Goal: Information Seeking & Learning: Check status

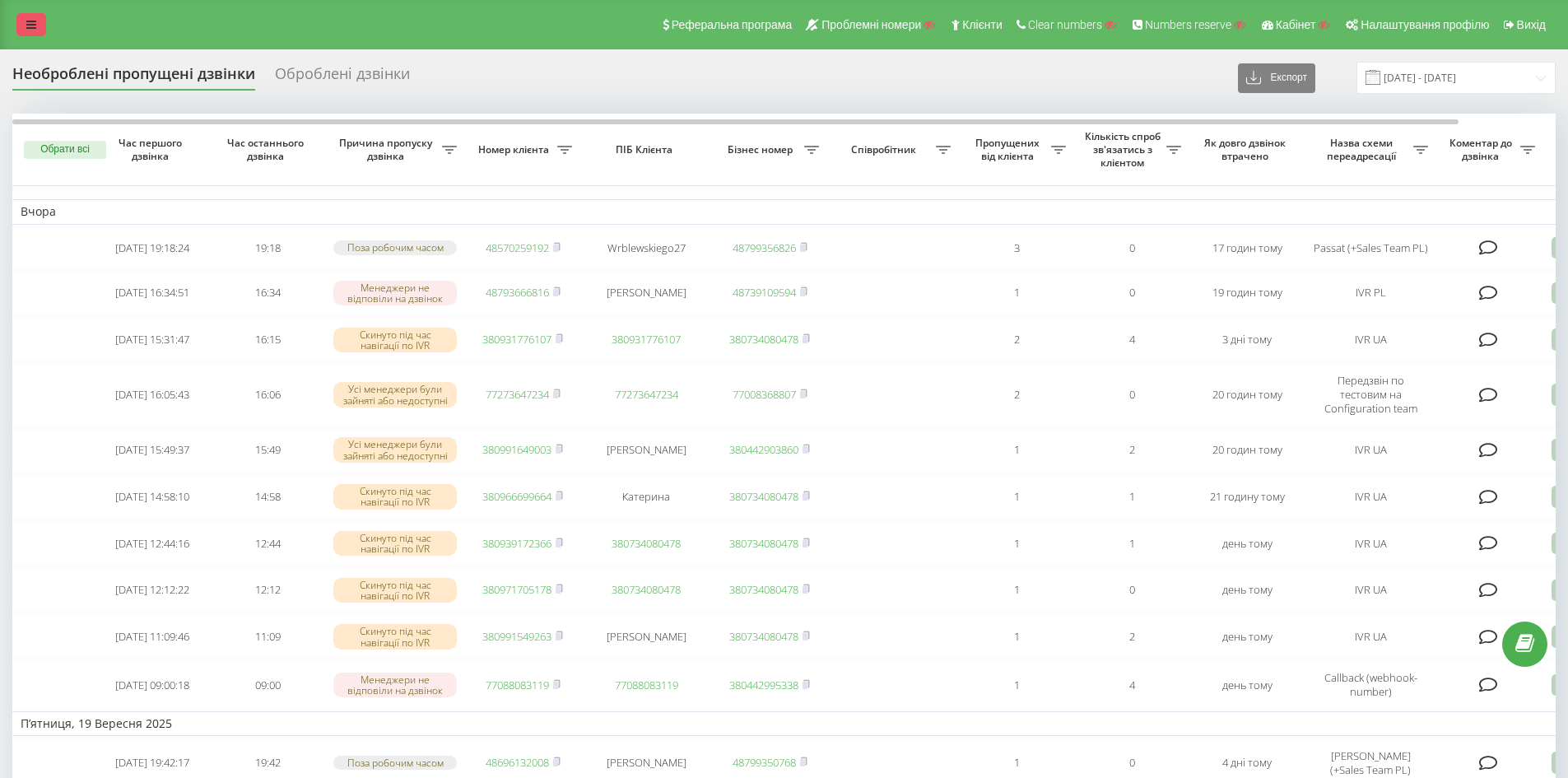
click at [30, 15] on link at bounding box center [32, 24] width 30 height 23
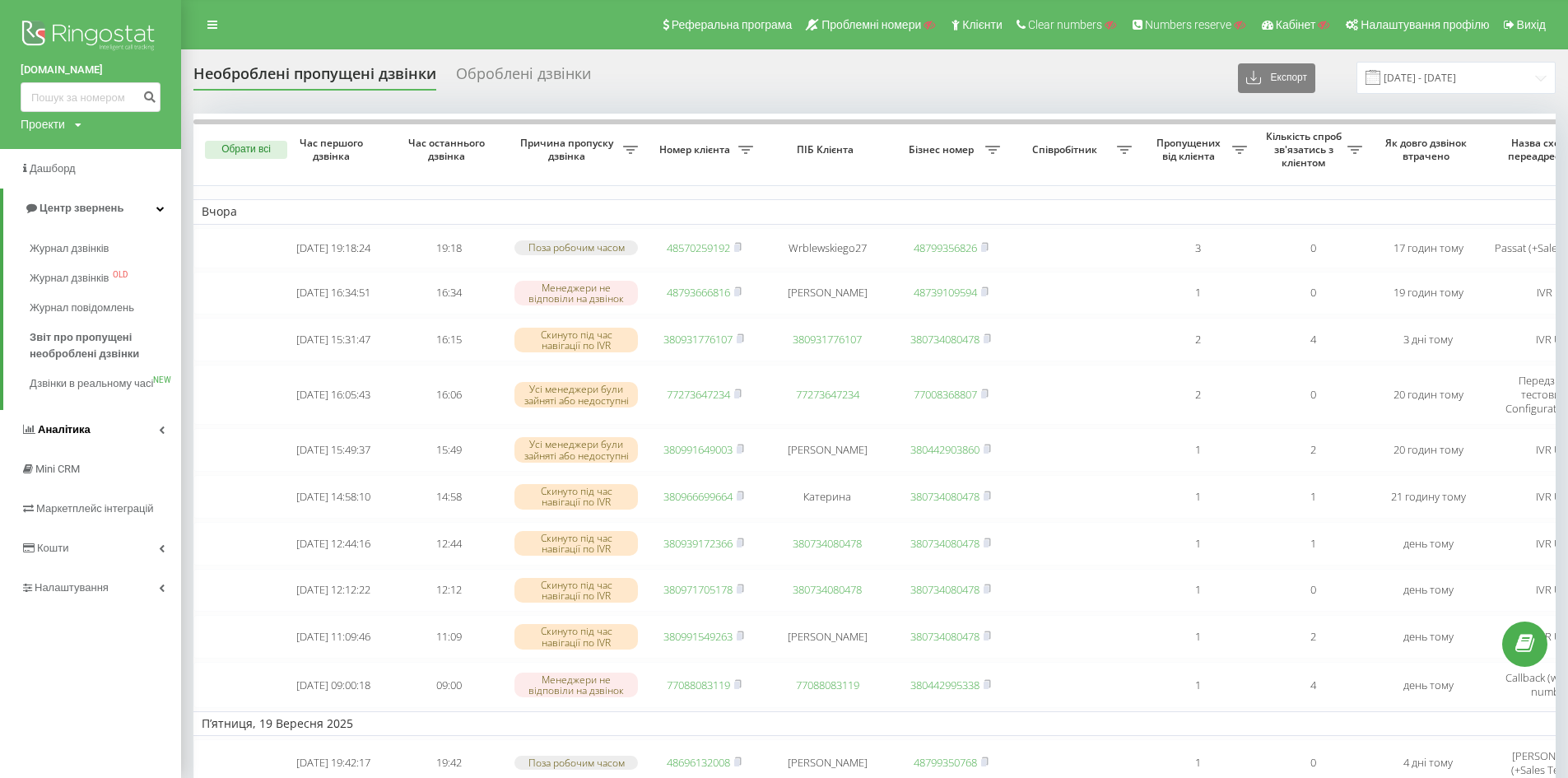
click at [163, 434] on icon at bounding box center [162, 429] width 6 height 8
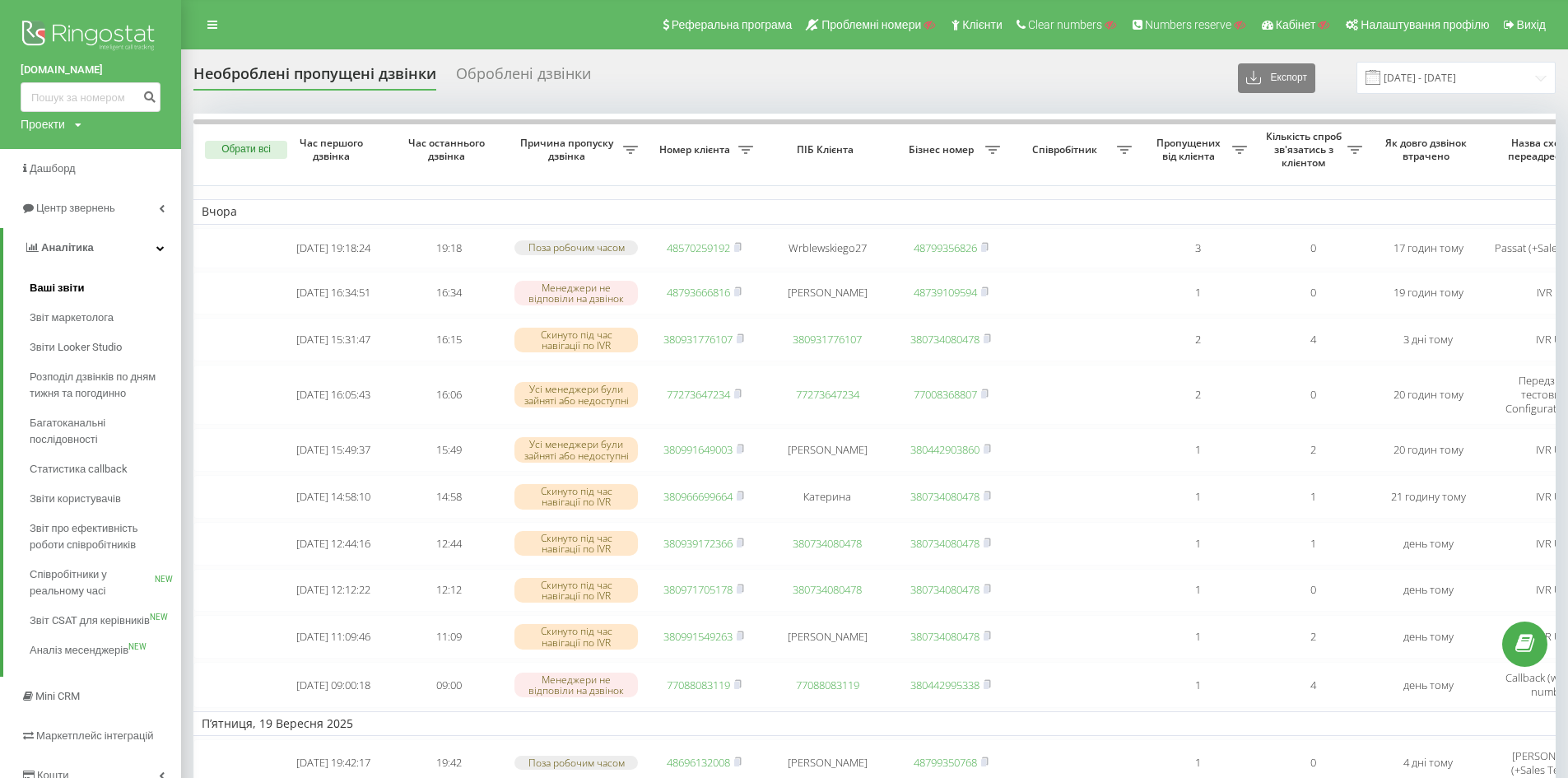
click at [70, 291] on span "Ваші звіти" at bounding box center [57, 288] width 55 height 17
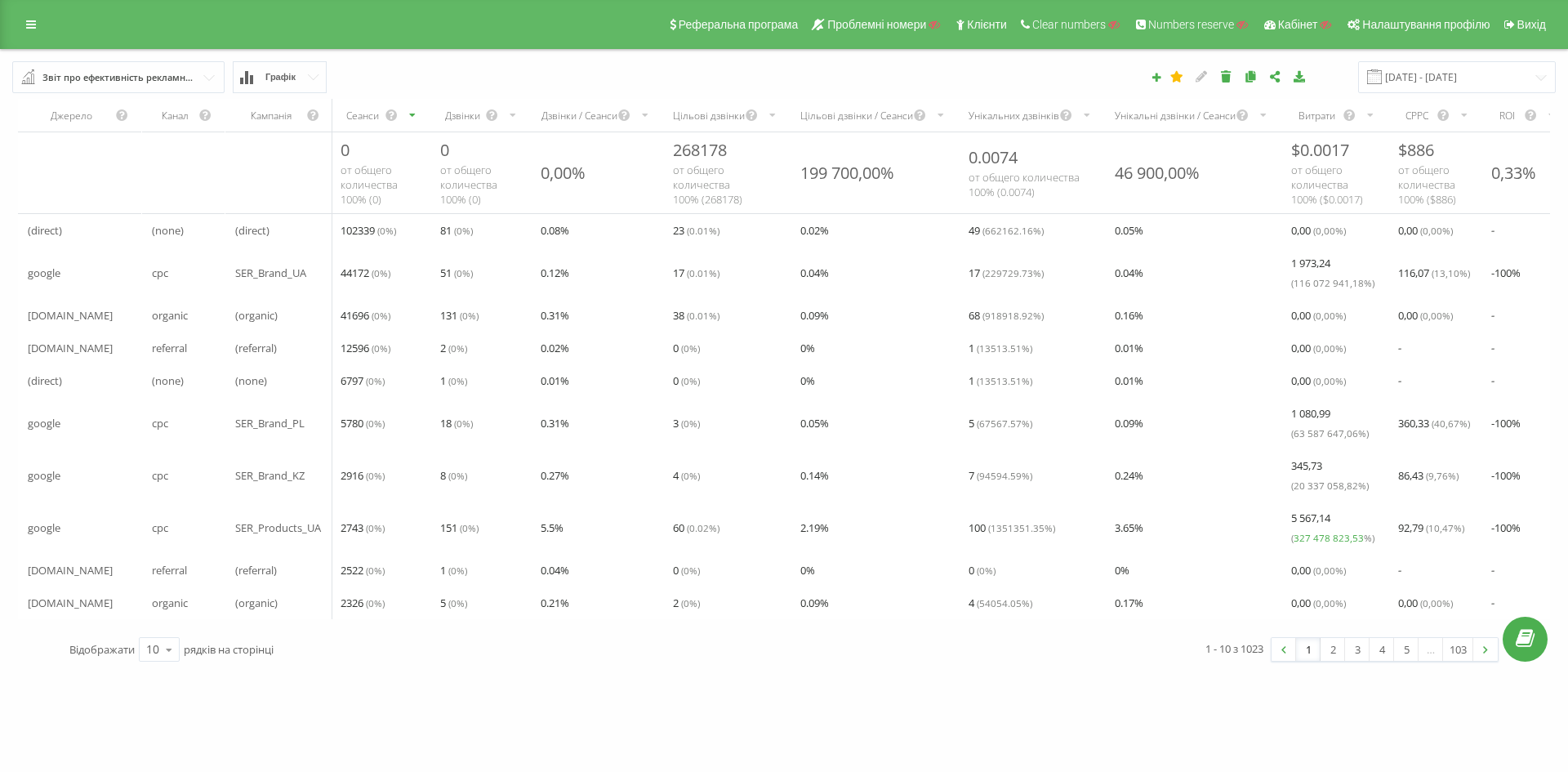
click at [220, 75] on input "text" at bounding box center [119, 77] width 211 height 30
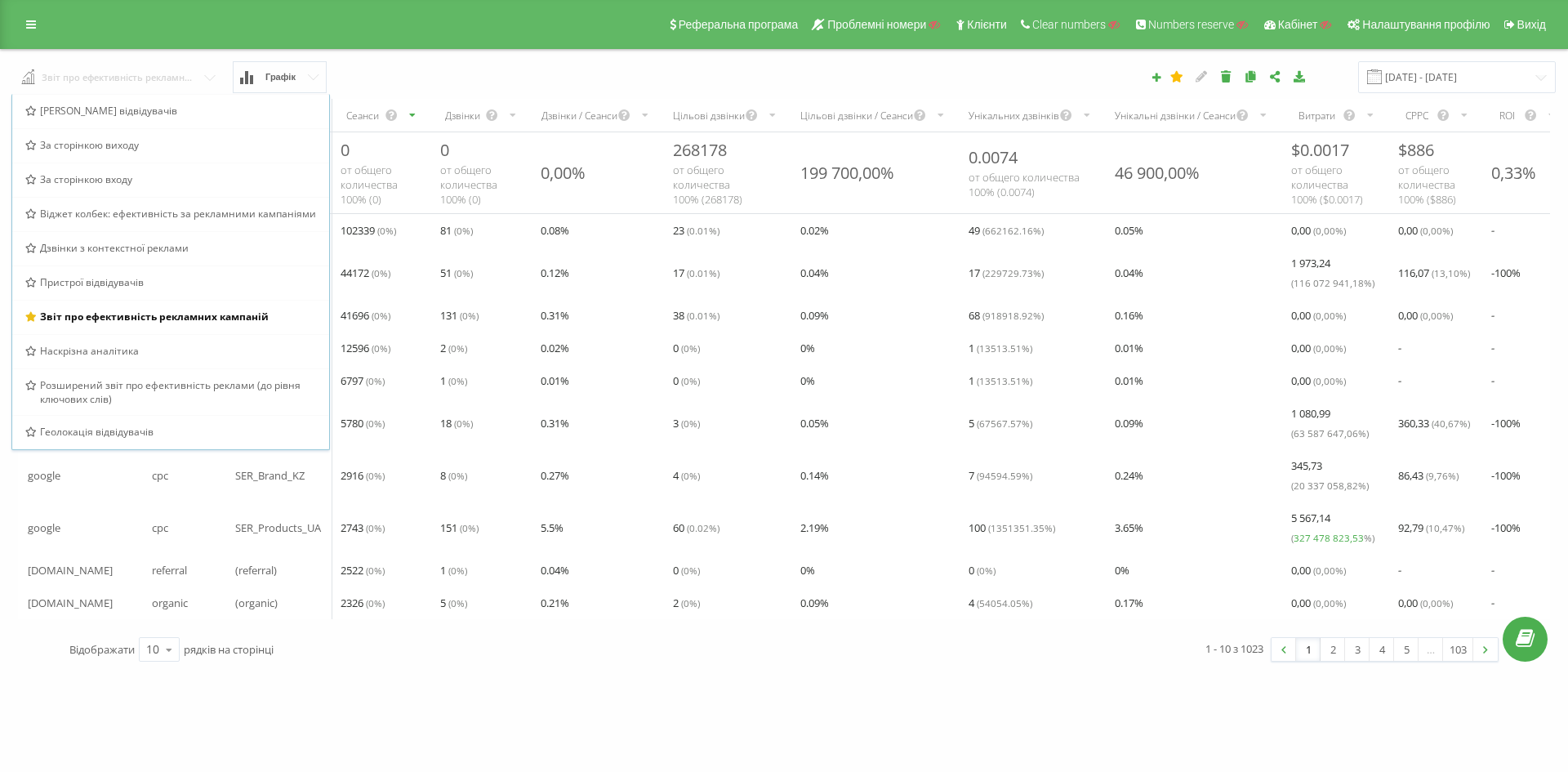
click at [209, 76] on input "text" at bounding box center [119, 76] width 213 height 30
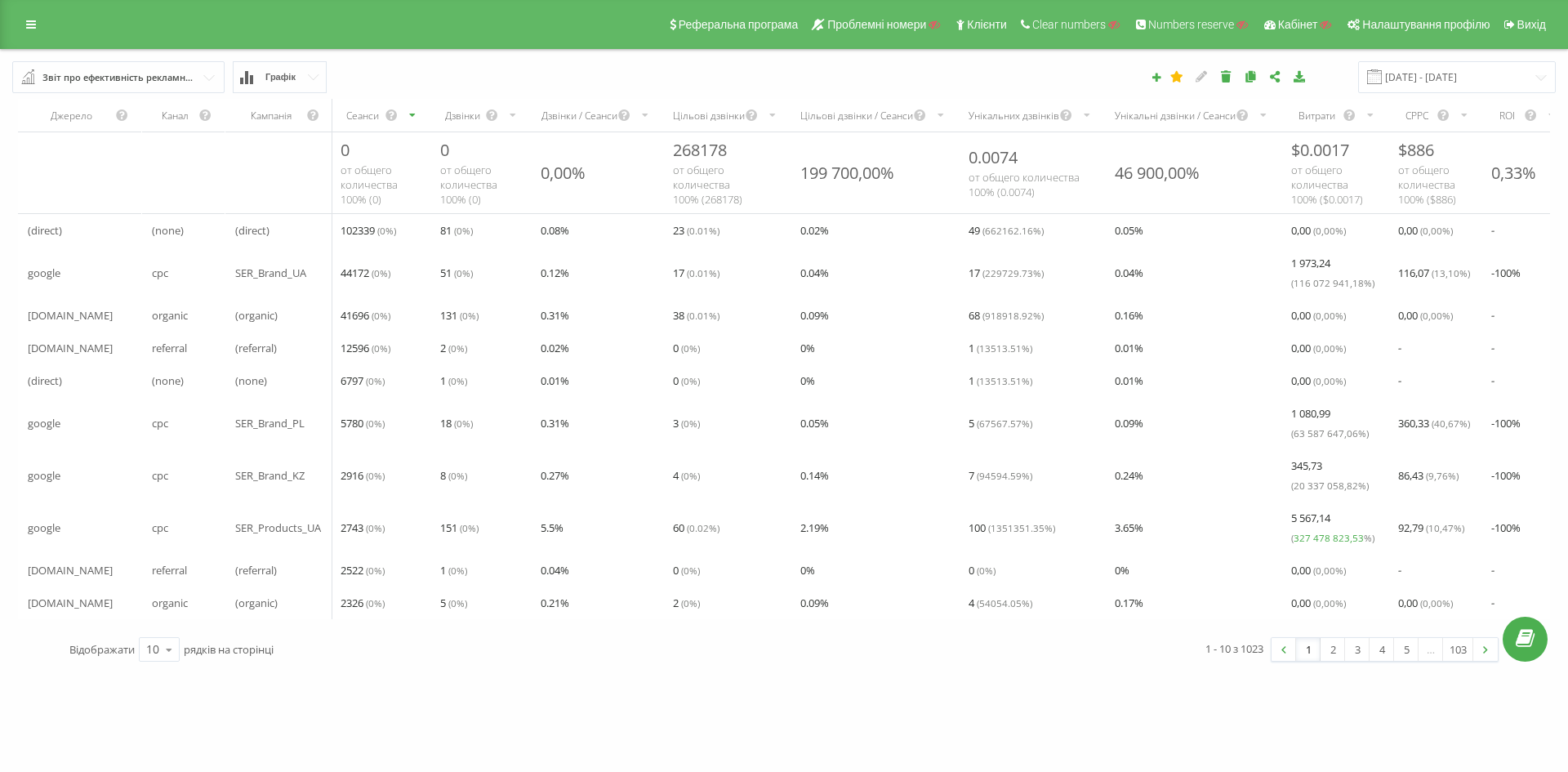
click at [397, 69] on div "Звіт про ефективність рекламних кампаній Браузер відвідувачів За сторінкою вихо…" at bounding box center [295, 77] width 587 height 32
drag, startPoint x: 234, startPoint y: 273, endPoint x: 306, endPoint y: 276, distance: 72.1
click at [306, 276] on div "SER_Brand_UA" at bounding box center [279, 272] width 107 height 33
drag, startPoint x: 235, startPoint y: 531, endPoint x: 321, endPoint y: 534, distance: 86.1
click at [321, 534] on span "SER_Products_UA" at bounding box center [278, 527] width 86 height 20
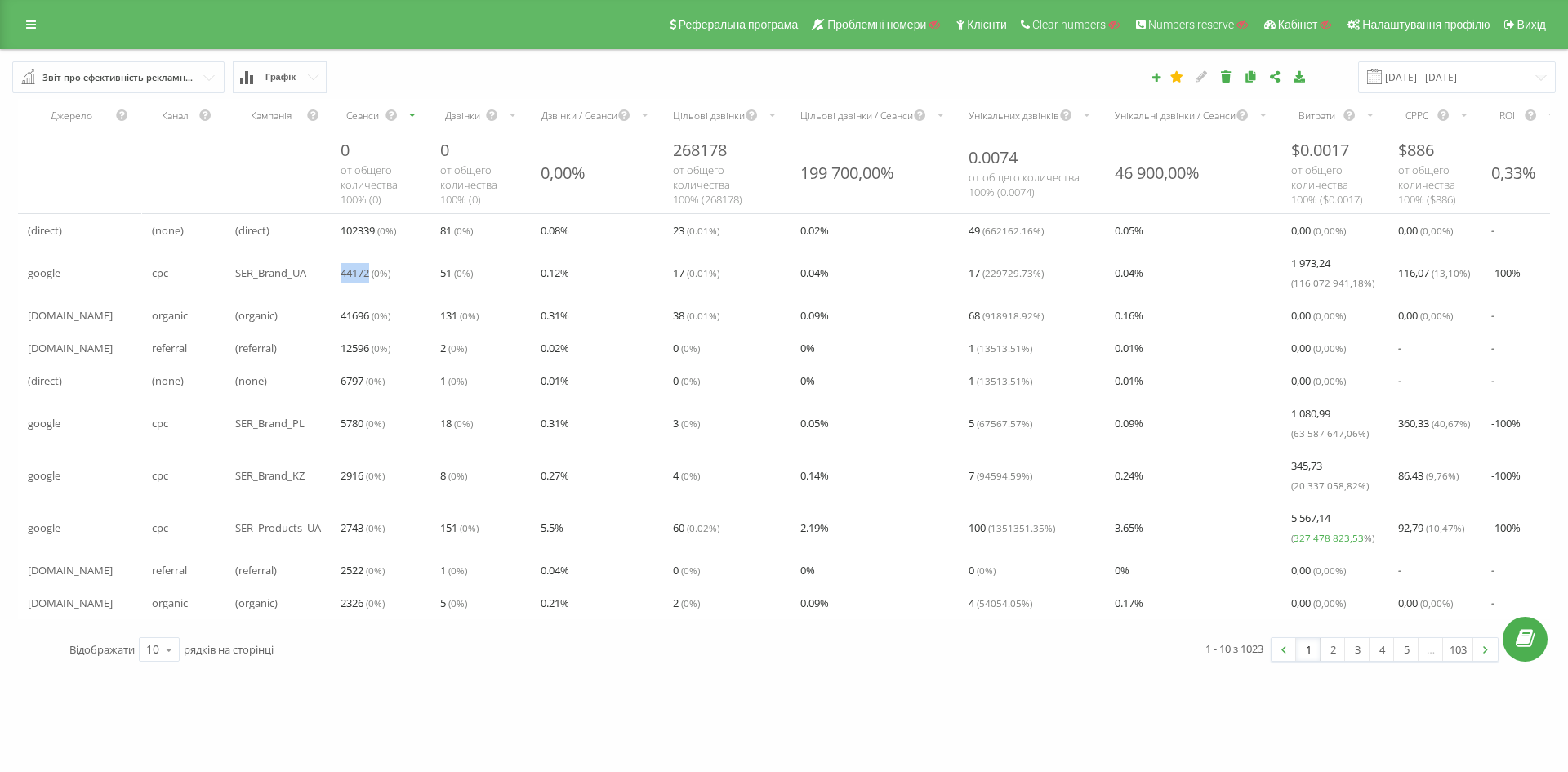
drag, startPoint x: 344, startPoint y: 273, endPoint x: 370, endPoint y: 276, distance: 26.2
click at [370, 276] on span "44172 ( 0 %)" at bounding box center [364, 272] width 49 height 20
drag, startPoint x: 340, startPoint y: 527, endPoint x: 364, endPoint y: 530, distance: 24.2
click at [364, 530] on div "2743 ( 0 %)" at bounding box center [380, 527] width 100 height 33
click at [450, 271] on span "51 ( 0 %)" at bounding box center [456, 272] width 33 height 20
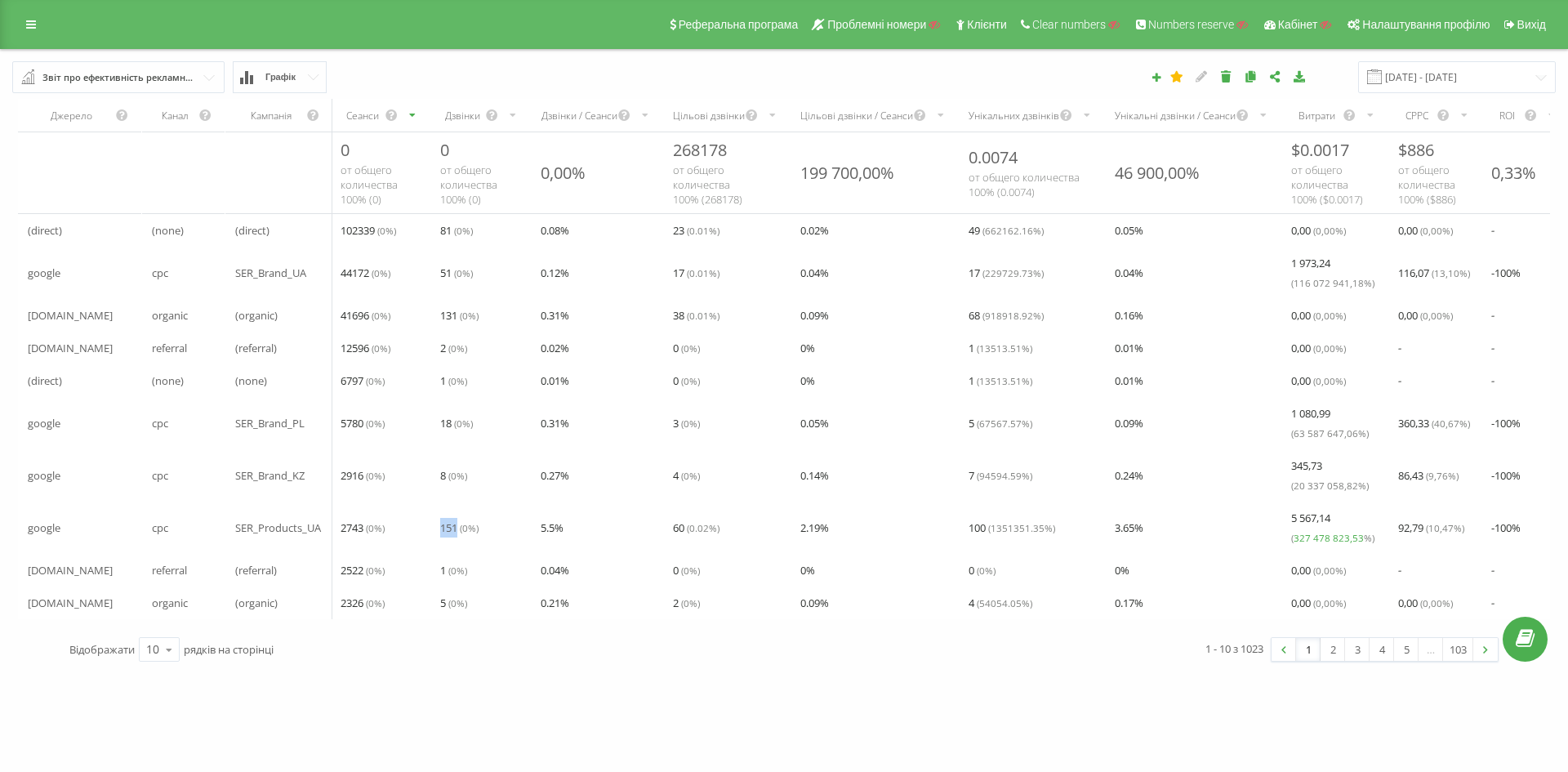
drag, startPoint x: 442, startPoint y: 523, endPoint x: 459, endPoint y: 530, distance: 18.4
click at [459, 530] on span "151 ( 0 %)" at bounding box center [459, 527] width 38 height 20
drag, startPoint x: 248, startPoint y: 532, endPoint x: 324, endPoint y: 533, distance: 76.0
click at [324, 533] on div "SER_Products_UA" at bounding box center [279, 527] width 107 height 33
click at [34, 23] on icon at bounding box center [31, 24] width 10 height 11
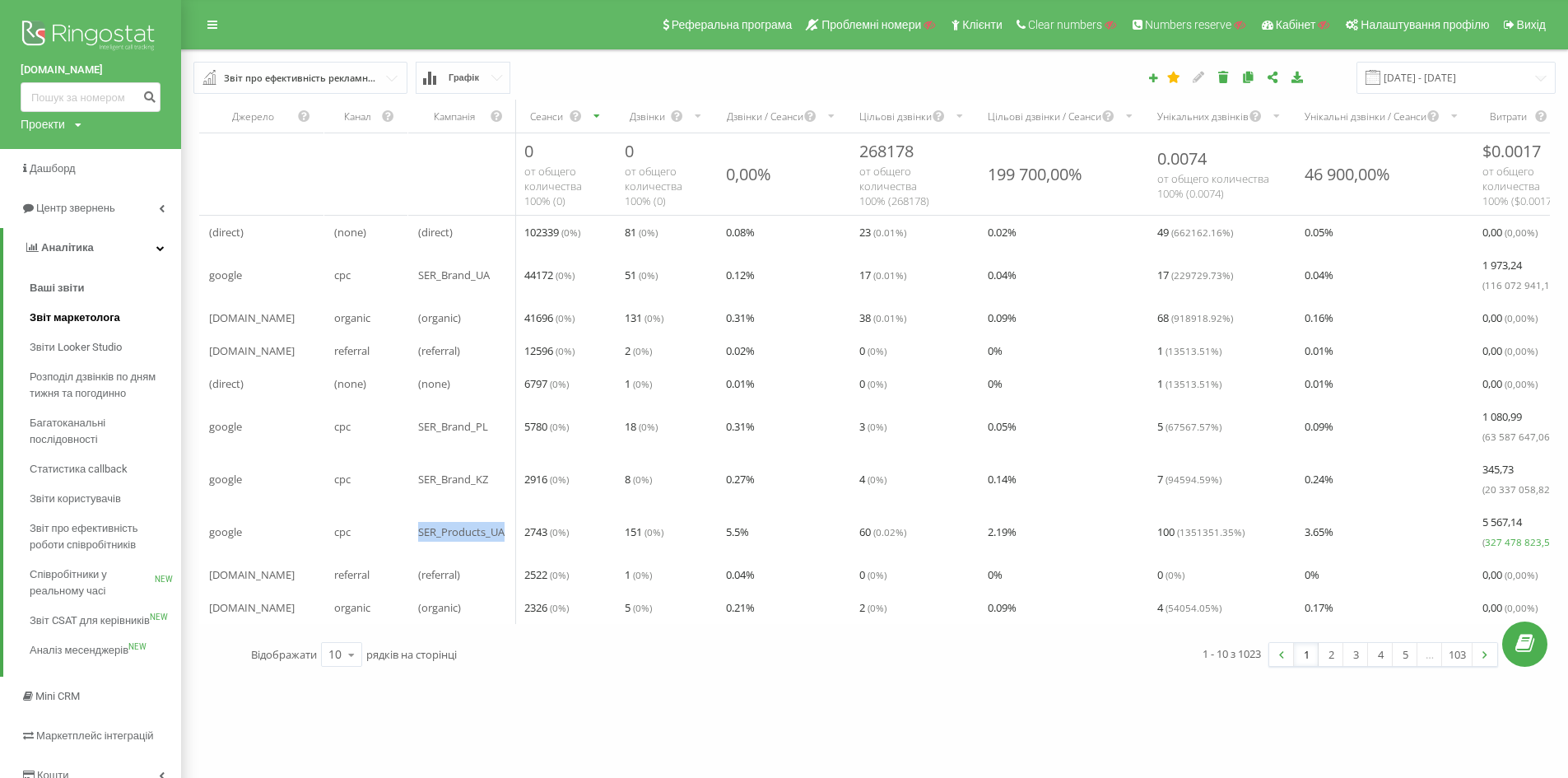
click at [89, 317] on span "Звіт маркетолога" at bounding box center [75, 318] width 90 height 17
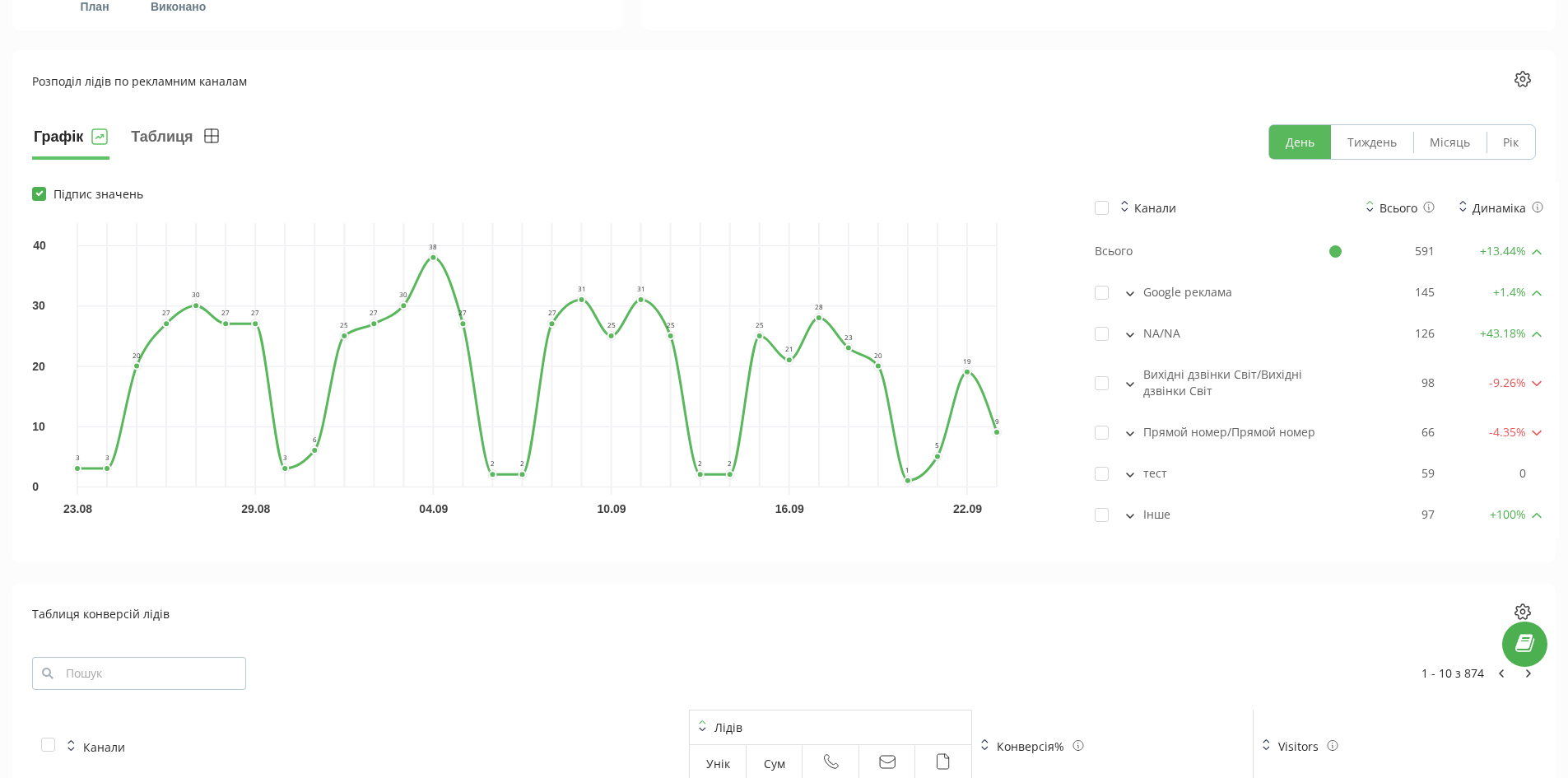
scroll to position [1152, 0]
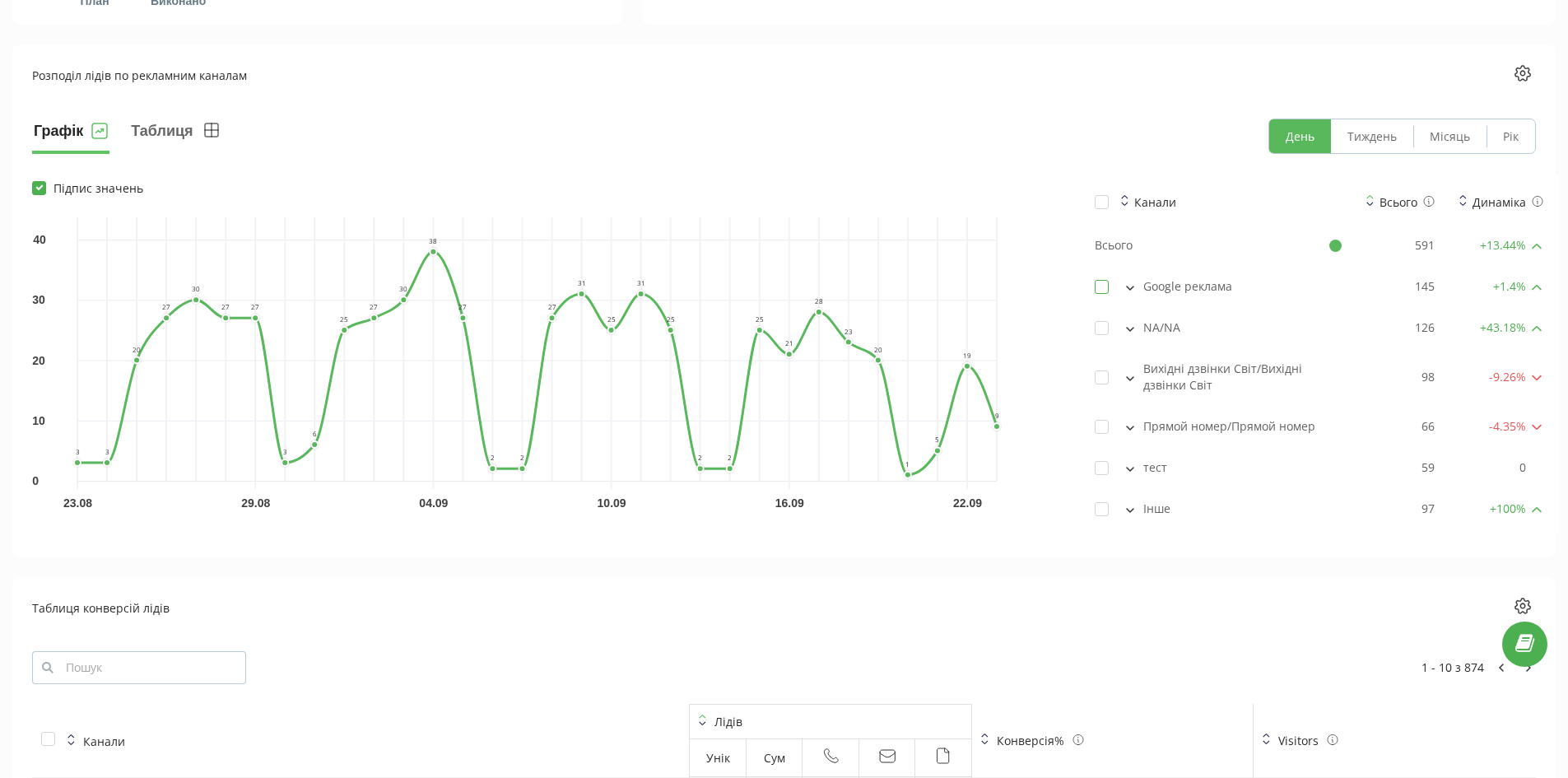
click at [1100, 280] on label at bounding box center [1101, 280] width 14 height 0
checkbox input "true"
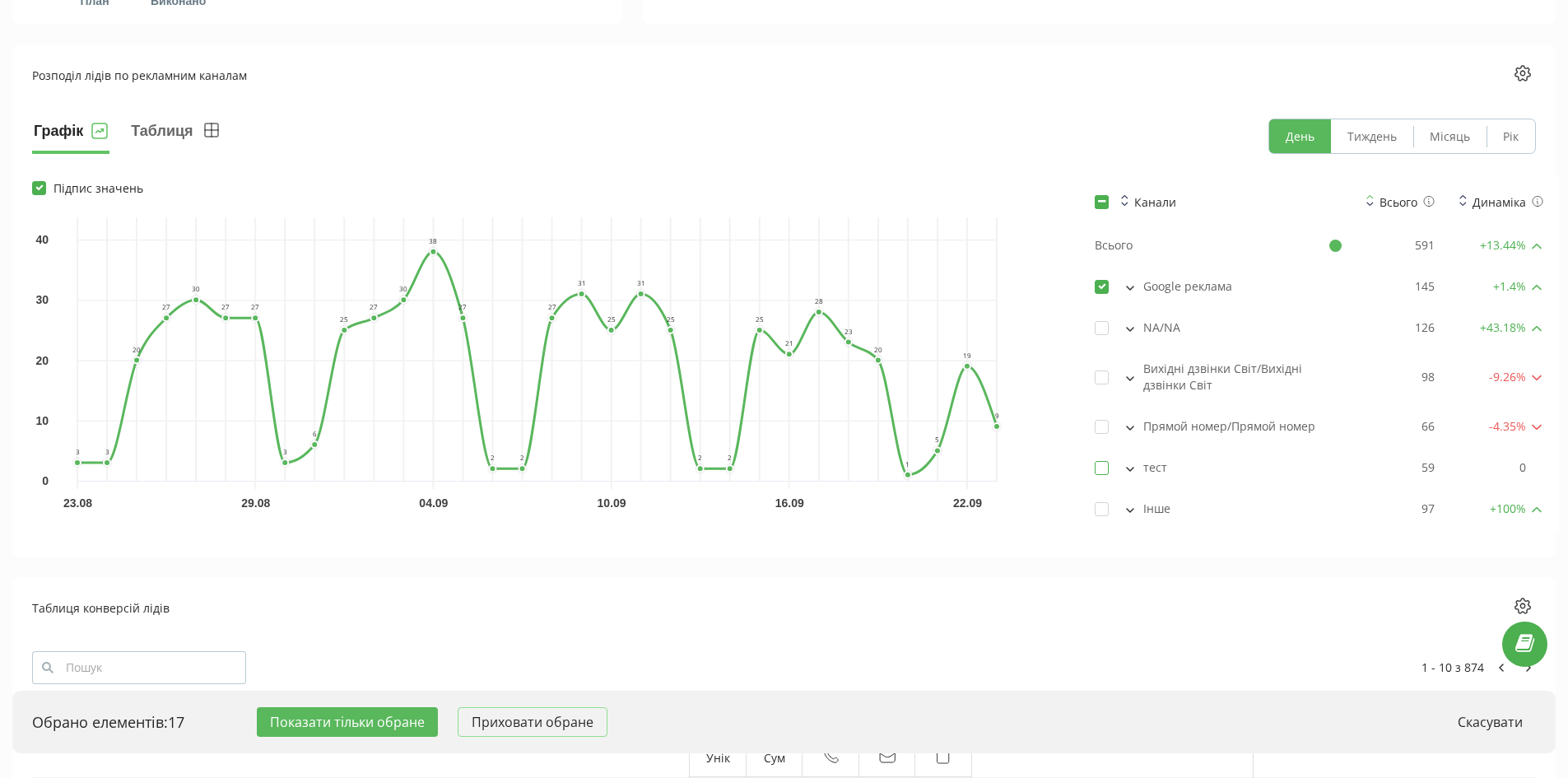
click at [1095, 460] on label at bounding box center [1101, 460] width 14 height 0
checkbox input "true"
click at [318, 720] on button "Показати тільки обране" at bounding box center [347, 722] width 181 height 30
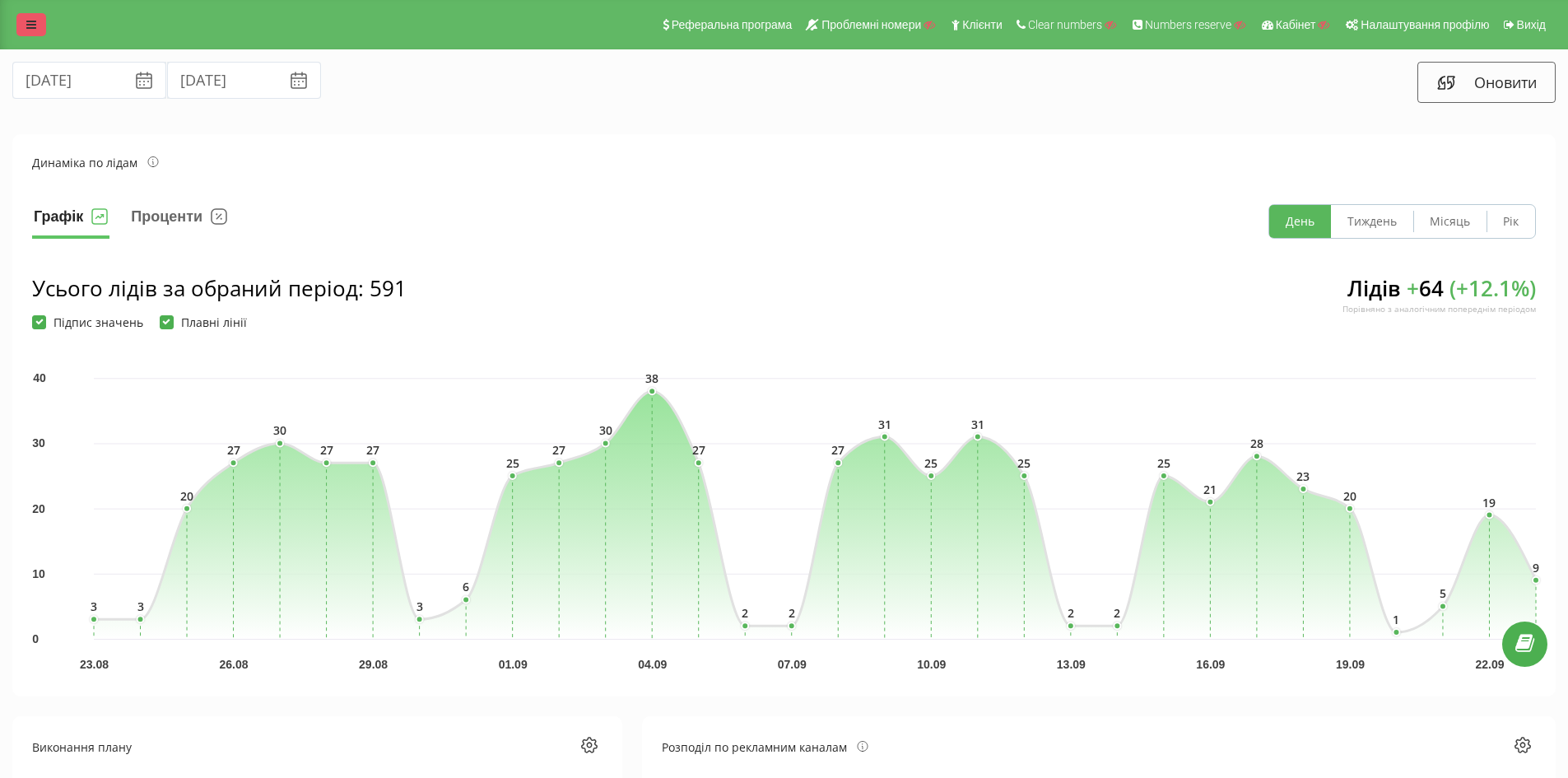
click at [36, 23] on icon at bounding box center [31, 24] width 10 height 11
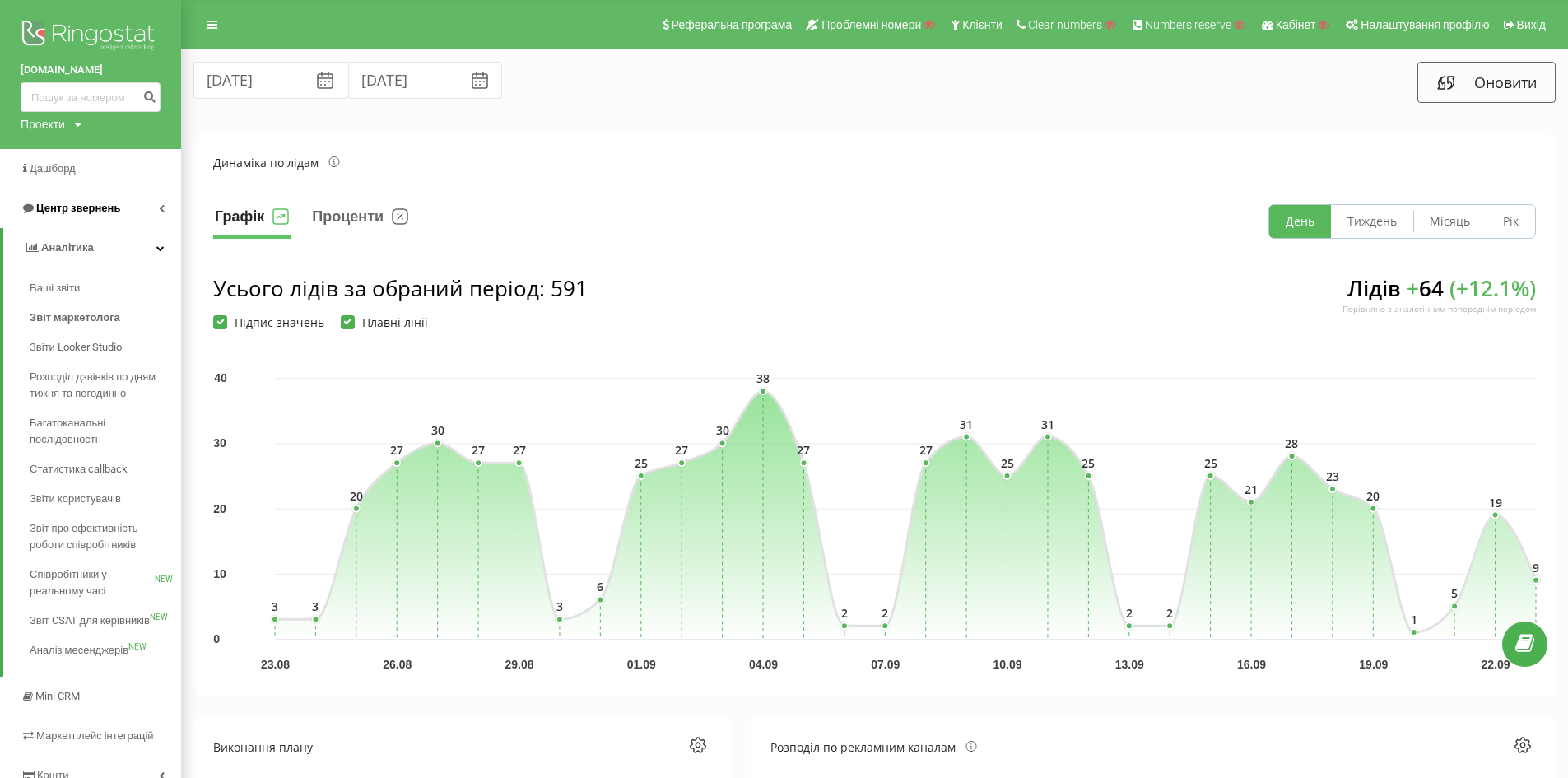
click at [160, 211] on icon at bounding box center [162, 208] width 6 height 8
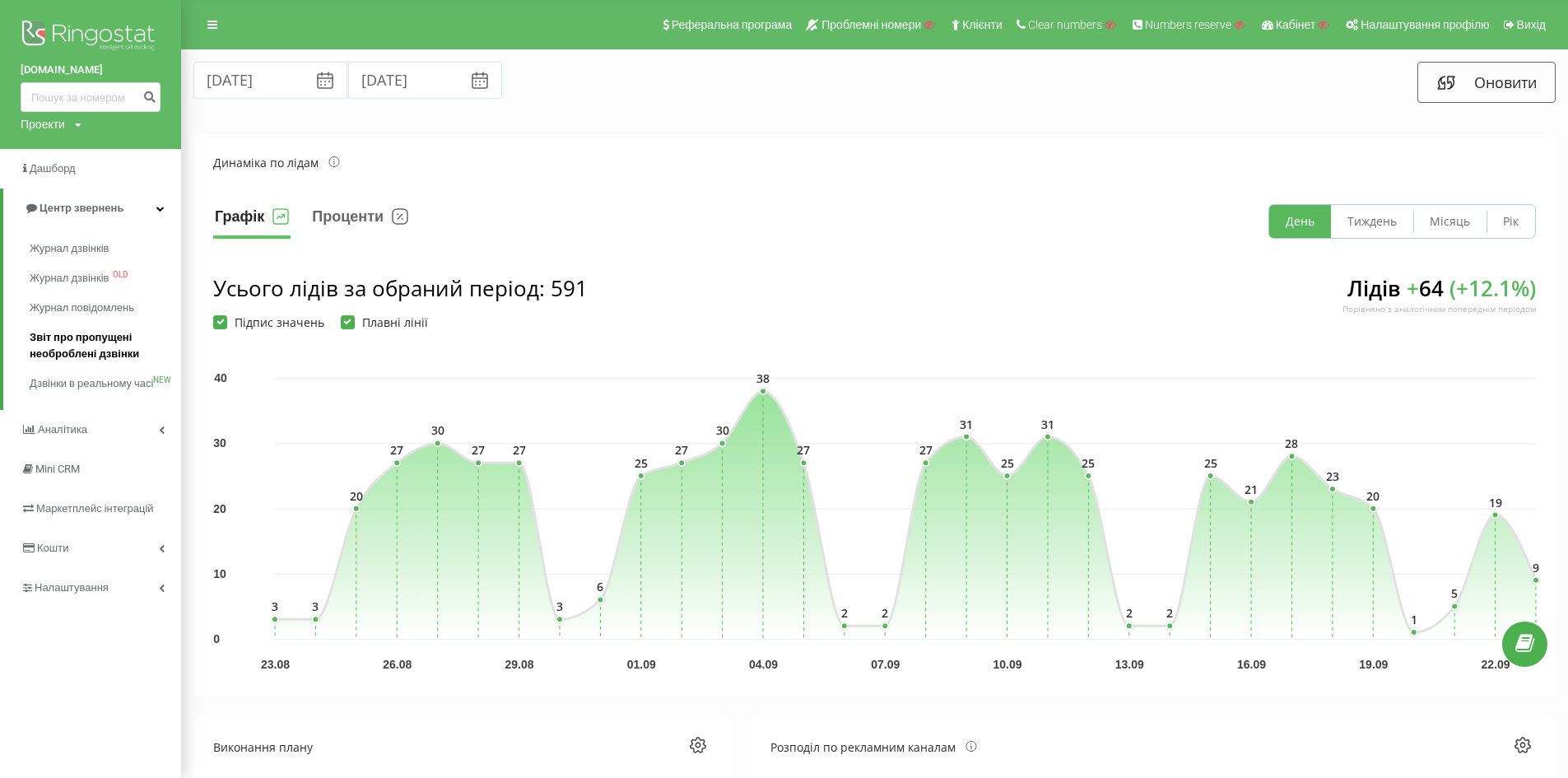
click at [102, 360] on span "Звіт про пропущені необроблені дзвінки" at bounding box center [101, 345] width 143 height 33
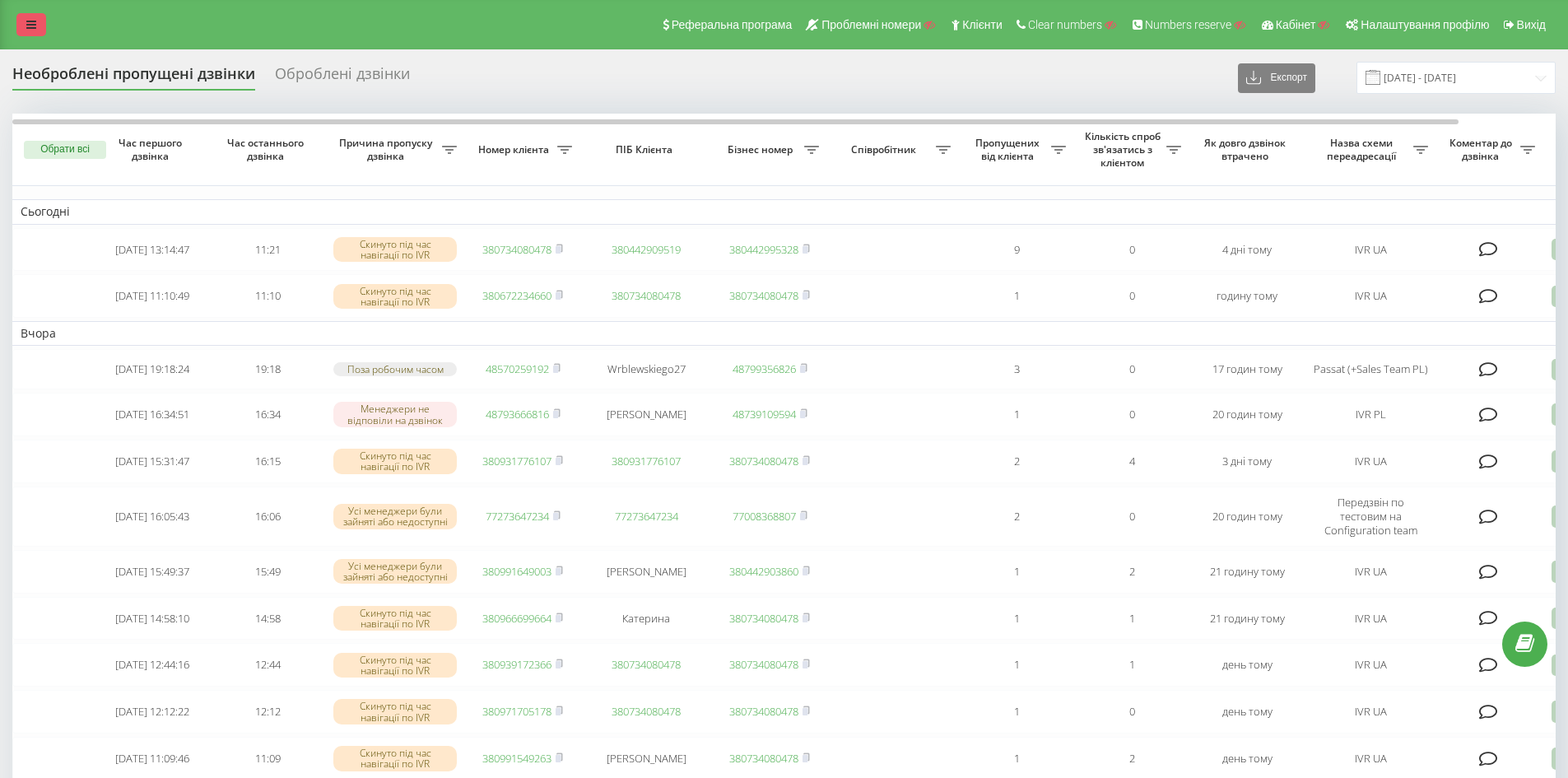
click at [37, 21] on link at bounding box center [32, 24] width 30 height 23
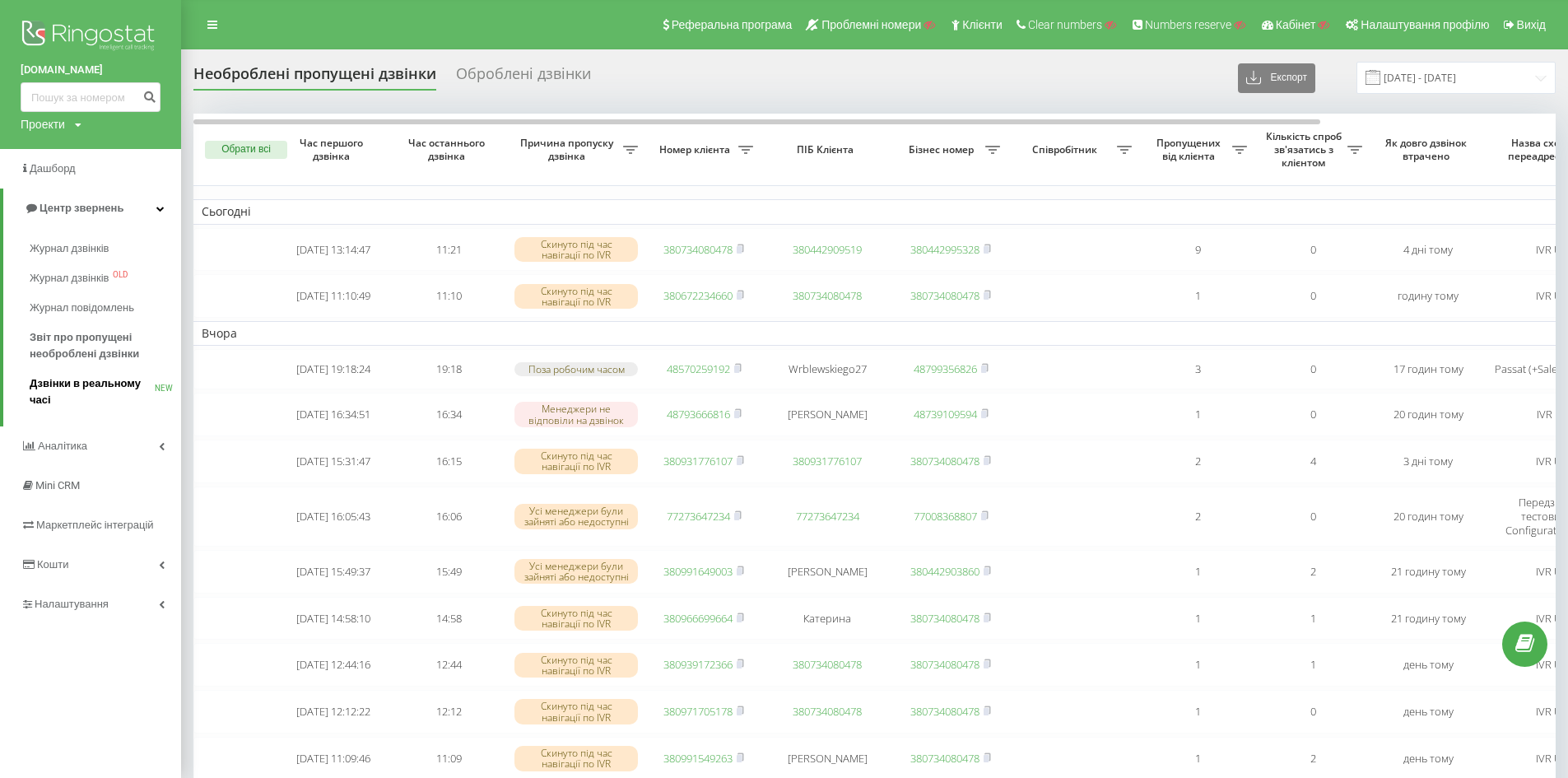
click at [75, 386] on span "Дзвінки в реальному часі" at bounding box center [92, 391] width 125 height 33
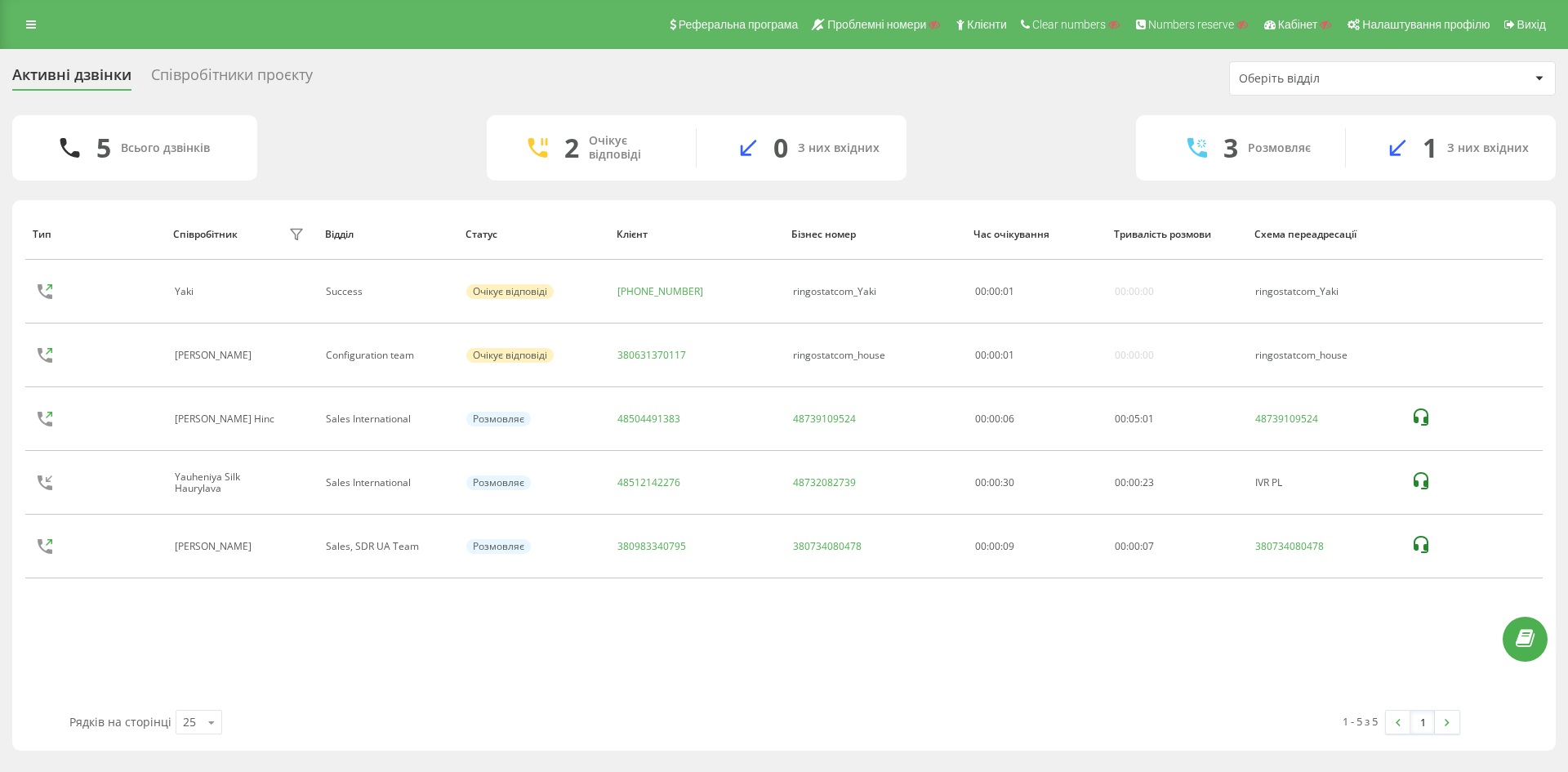
click at [260, 75] on div "Співробітники проєкту" at bounding box center [231, 78] width 161 height 25
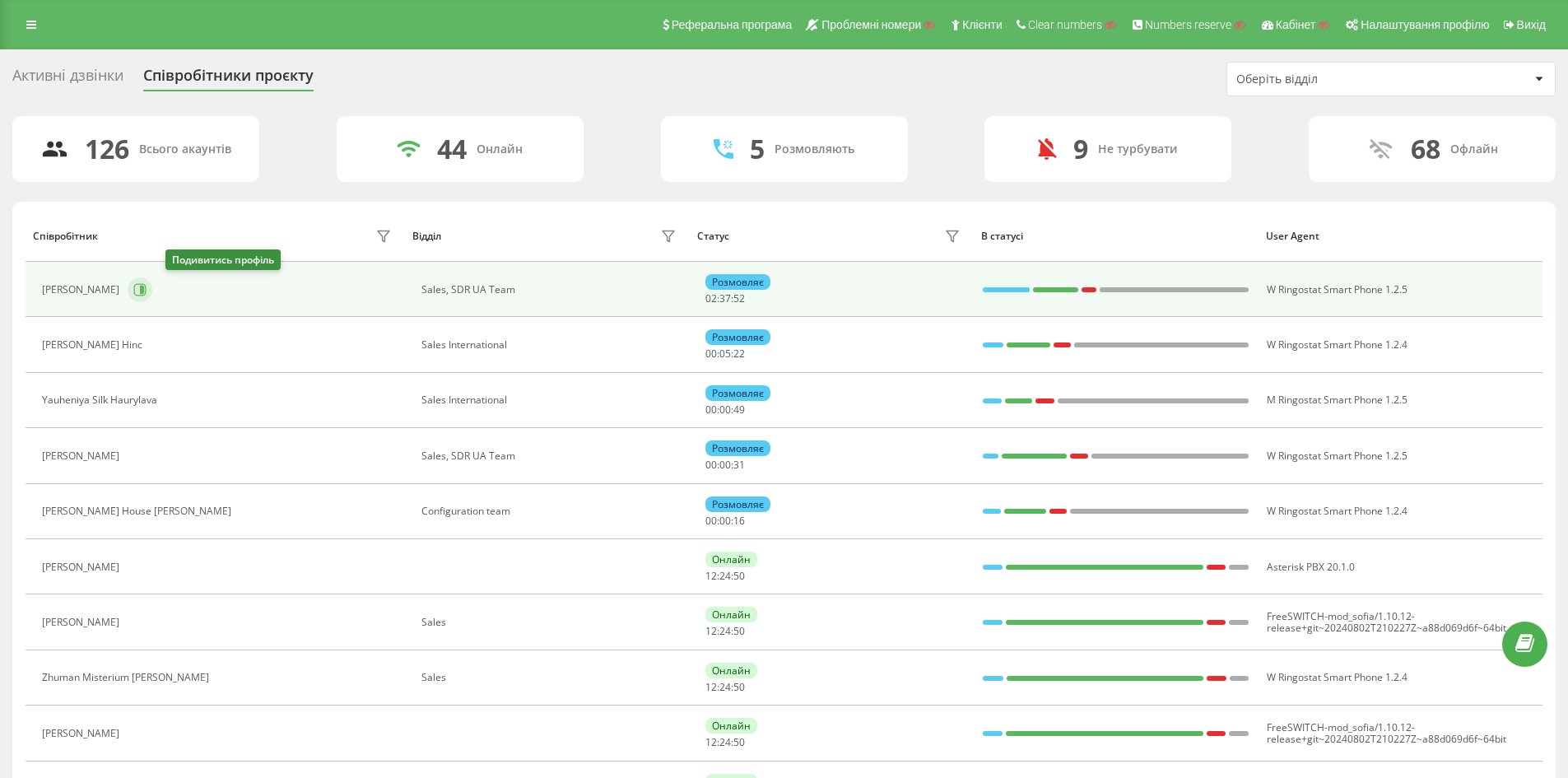
click at [147, 291] on icon at bounding box center [140, 289] width 13 height 13
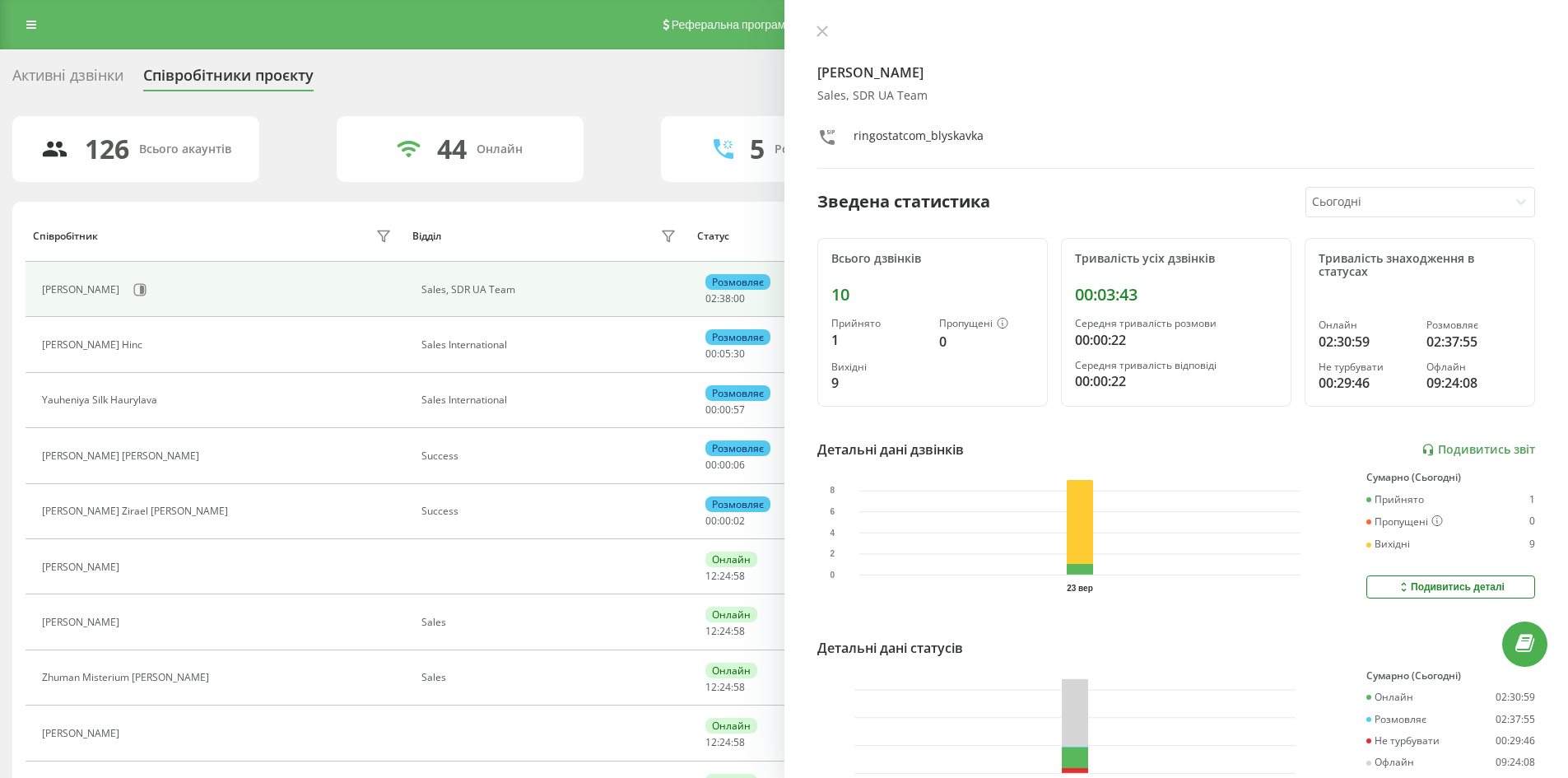
click at [1337, 202] on div at bounding box center [1405, 202] width 189 height 19
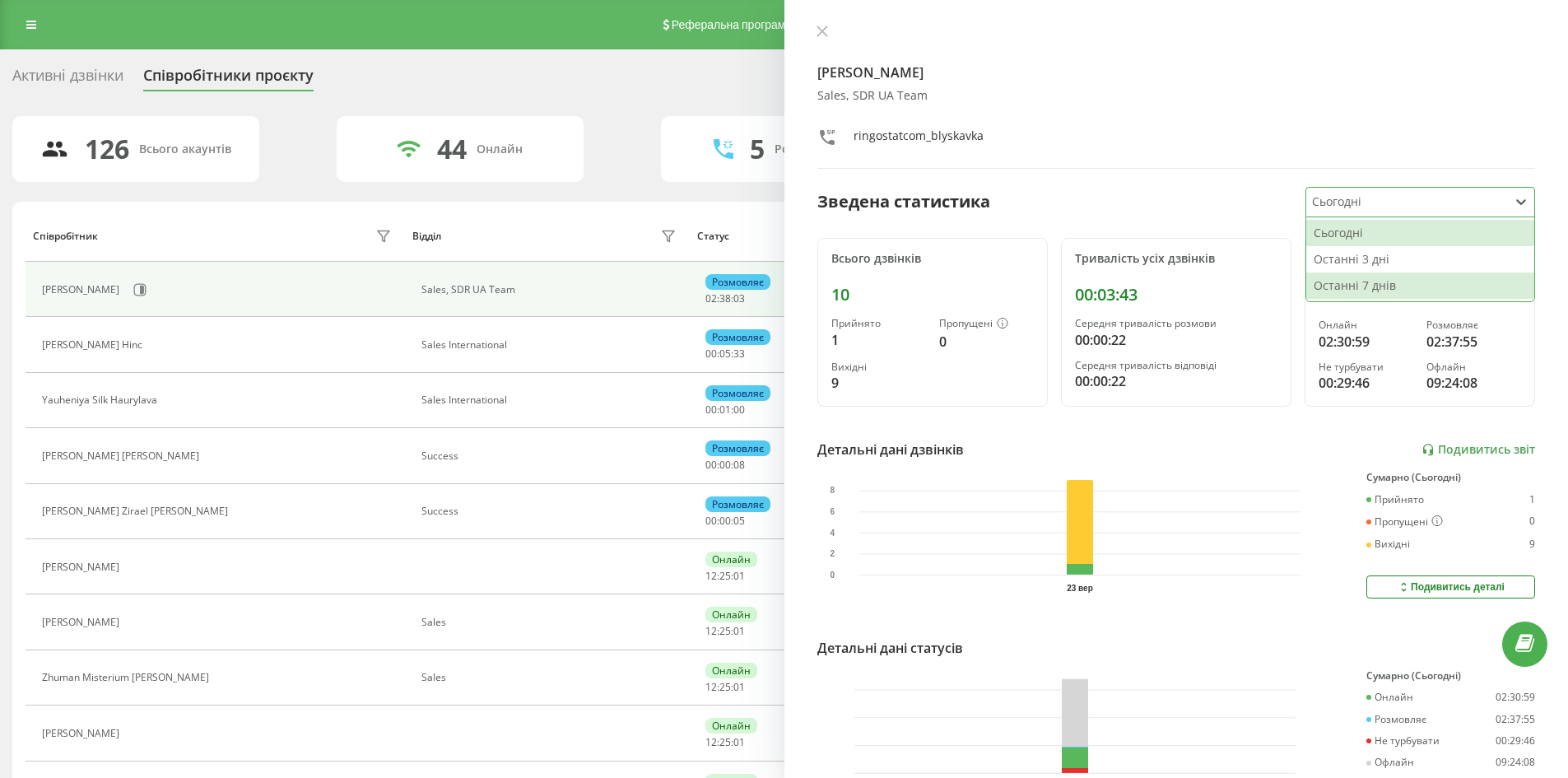
click at [1395, 282] on div "Останні 7 днів" at bounding box center [1420, 286] width 228 height 26
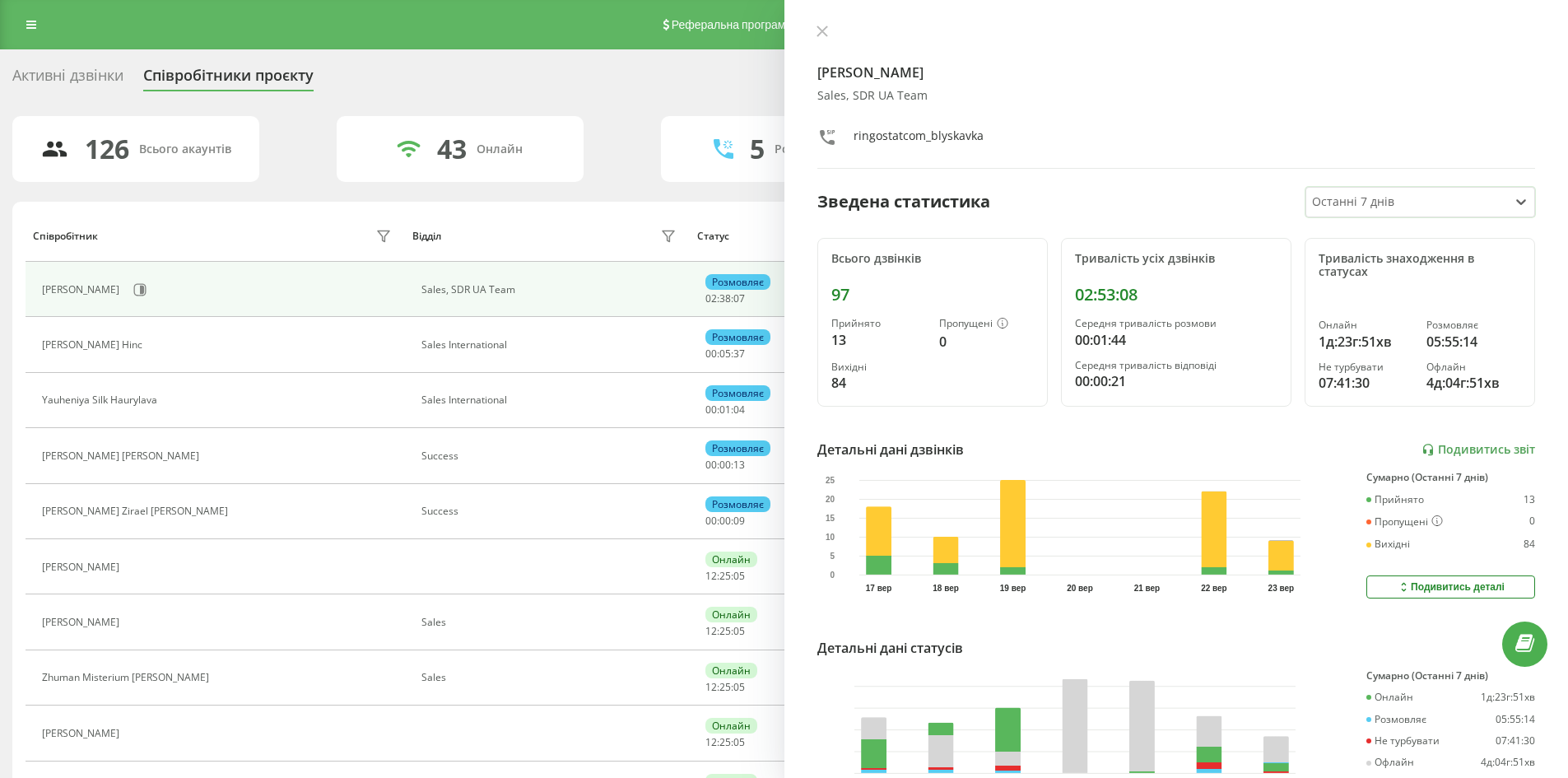
click at [702, 86] on div "Активні дзвінки Співробітники проєкту Оберіть відділ" at bounding box center [784, 79] width 1543 height 35
click at [824, 31] on icon at bounding box center [822, 31] width 11 height 11
